Goal: Navigation & Orientation: Find specific page/section

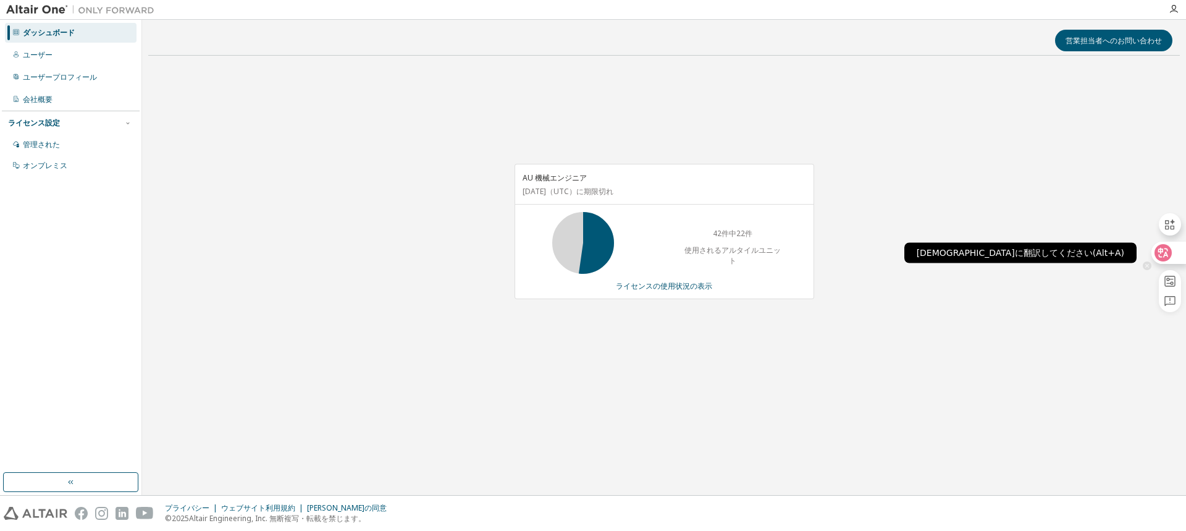
click at [1172, 255] on div at bounding box center [1167, 253] width 33 height 22
click at [1172, 255] on circle at bounding box center [1170, 258] width 7 height 7
click at [1172, 255] on div at bounding box center [1167, 253] width 33 height 22
click at [1172, 255] on circle at bounding box center [1170, 258] width 7 height 7
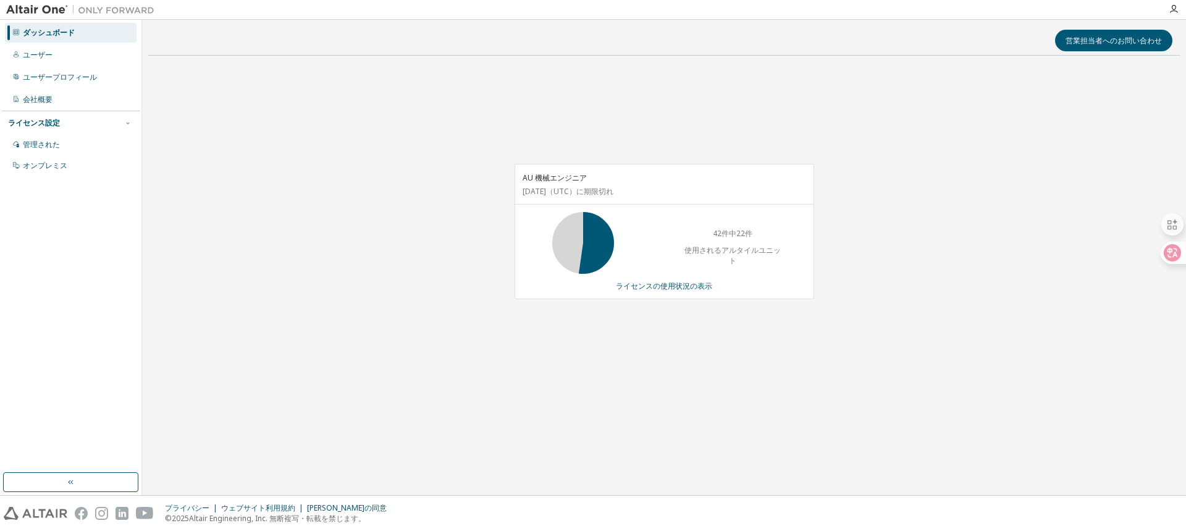
click at [979, 238] on div "AU 機械エンジニア 2026年7月10日 （UTC） に期限切れ 42件中22件 使用されるアルタイルユニット ライセンスの使用状況の表示" at bounding box center [664, 237] width 1032 height 345
drag, startPoint x: 998, startPoint y: 242, endPoint x: 990, endPoint y: 240, distance: 8.1
click at [993, 241] on div "AU 機械エンジニア 2026年7月10日 （UTC） に期限切れ 42件中22件 使用されるアルタイルユニット ライセンスの使用状況の表示" at bounding box center [664, 237] width 1032 height 345
click at [293, 204] on div "AU 機械エンジニア 2026年7月10日 （UTC） に期限切れ 42件中22件 使用されるアルタイルユニット ライセンスの使用状況の表示" at bounding box center [664, 237] width 1032 height 345
click at [953, 128] on div "AU 機械エンジニア 2026年7月10日 （UTC） に期限切れ 42件中22件 使用されるアルタイルユニット ライセンスの使用状況の表示" at bounding box center [664, 237] width 1032 height 345
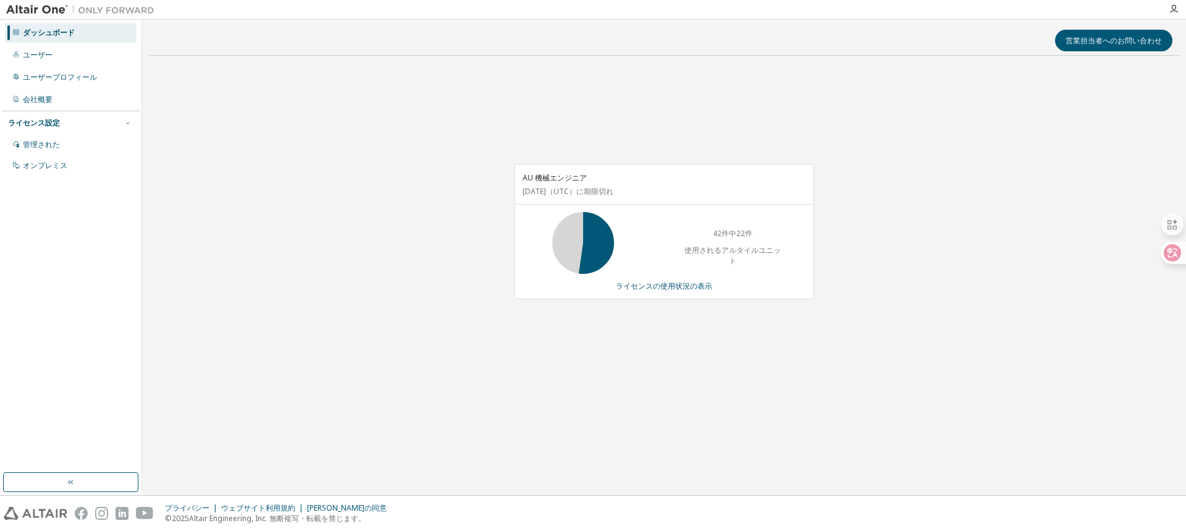
click at [313, 164] on div "AU 機械エンジニア 2026年7月10日 （UTC） に期限切れ 42件中22件 使用されるアルタイルユニット ライセンスの使用状況の表示" at bounding box center [664, 237] width 1032 height 345
